Goal: Task Accomplishment & Management: Complete application form

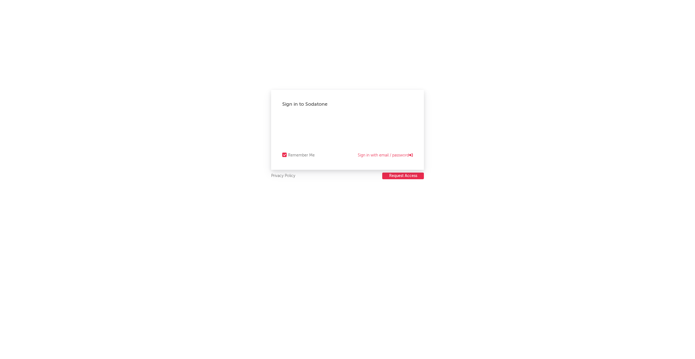
click at [394, 177] on button "Request Access" at bounding box center [403, 176] width 42 height 7
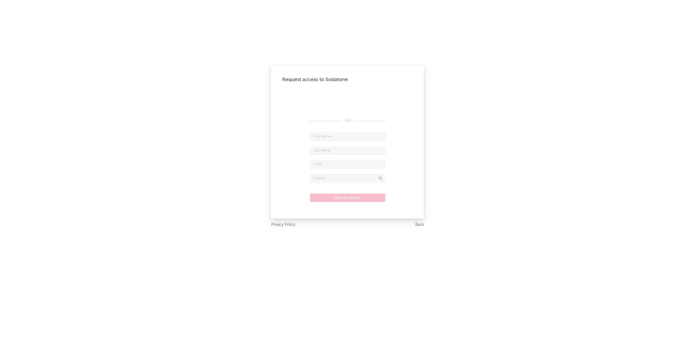
click at [423, 145] on div "Request access to Sodatone OR Request Access" at bounding box center [347, 142] width 153 height 154
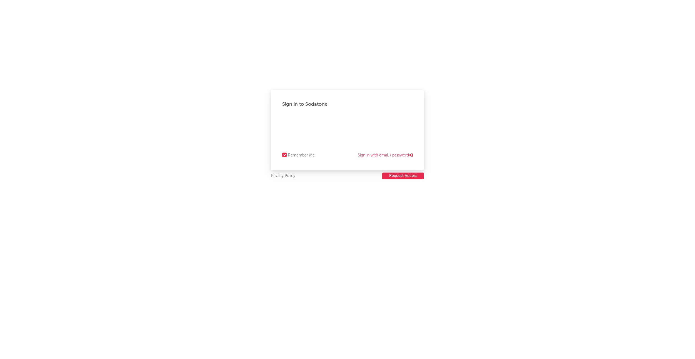
click at [397, 177] on button "Request Access" at bounding box center [403, 176] width 42 height 7
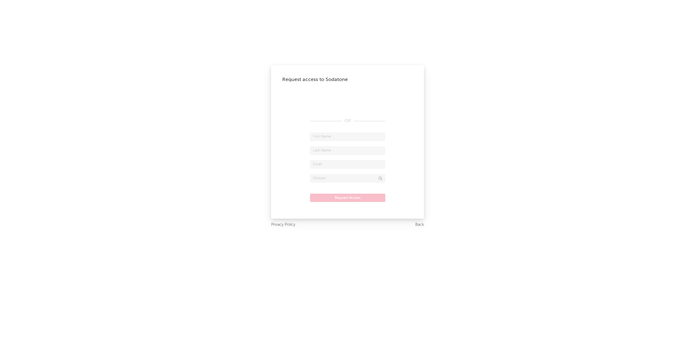
click at [397, 119] on div "Request access to Sodatone OR Request Access" at bounding box center [347, 142] width 153 height 154
click at [380, 181] on input "text" at bounding box center [347, 178] width 75 height 8
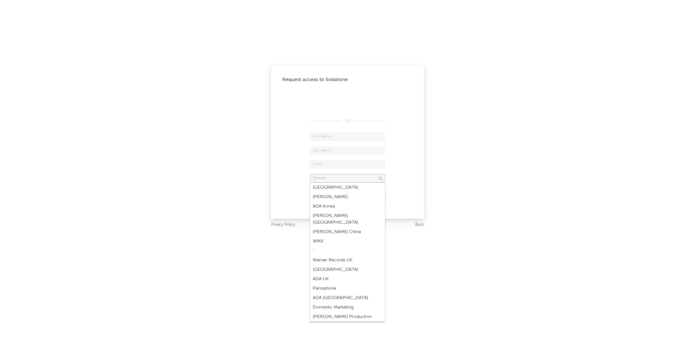
scroll to position [1661, 0]
click at [444, 157] on div "Request access to Sodatone OR Request Access Privacy Policy Back" at bounding box center [347, 179] width 695 height 359
